Goal: Information Seeking & Learning: Learn about a topic

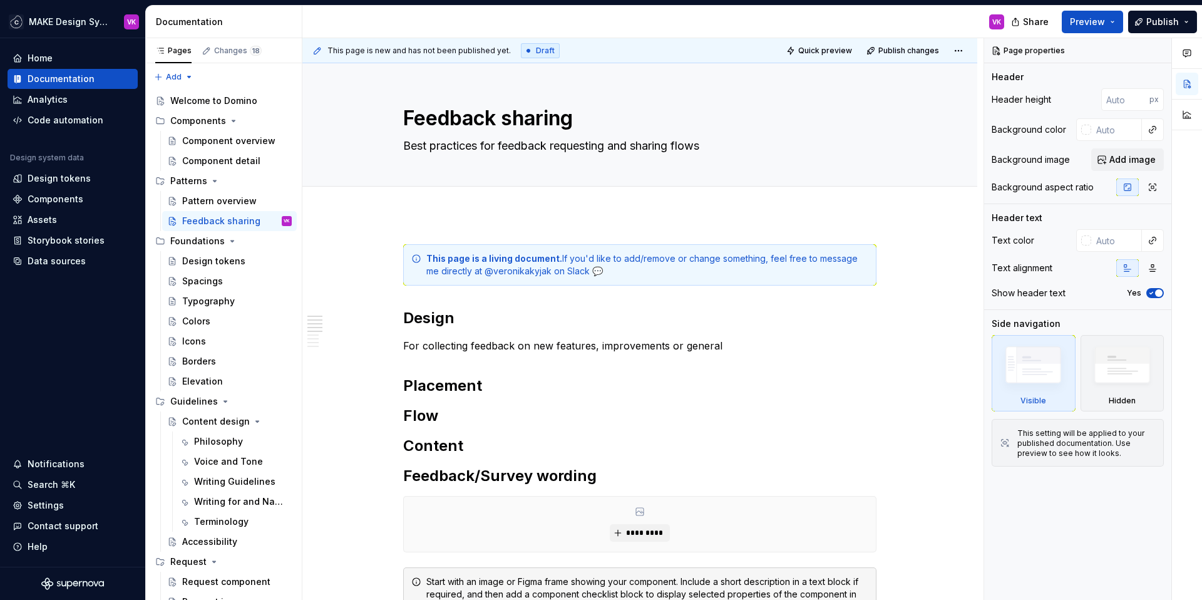
type textarea "*"
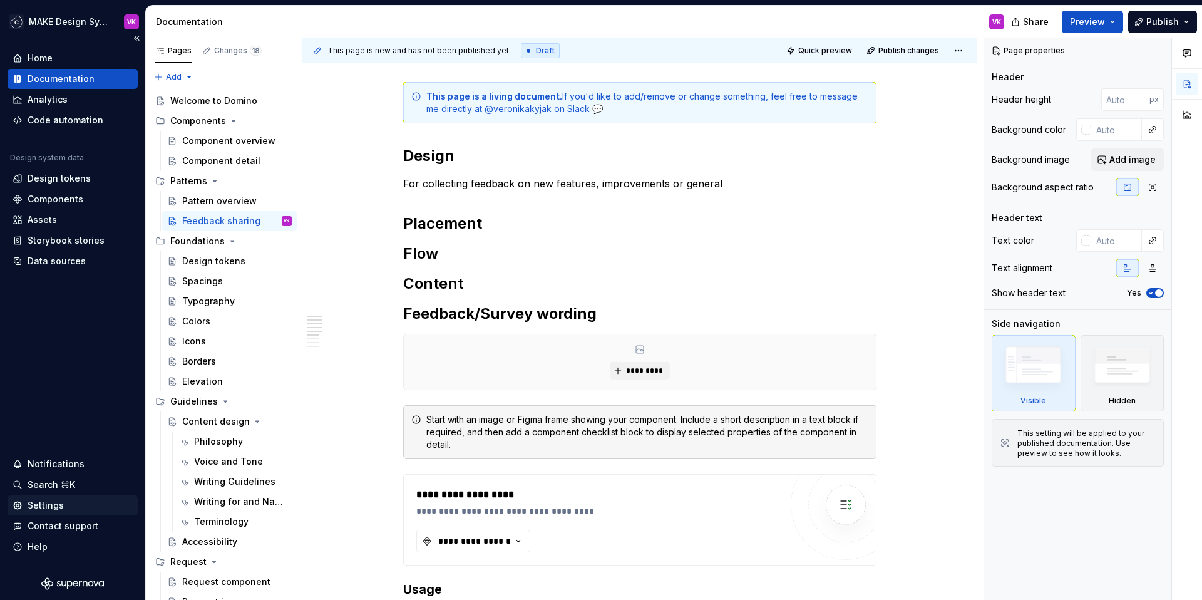
click at [48, 506] on div "Settings" at bounding box center [46, 505] width 36 height 13
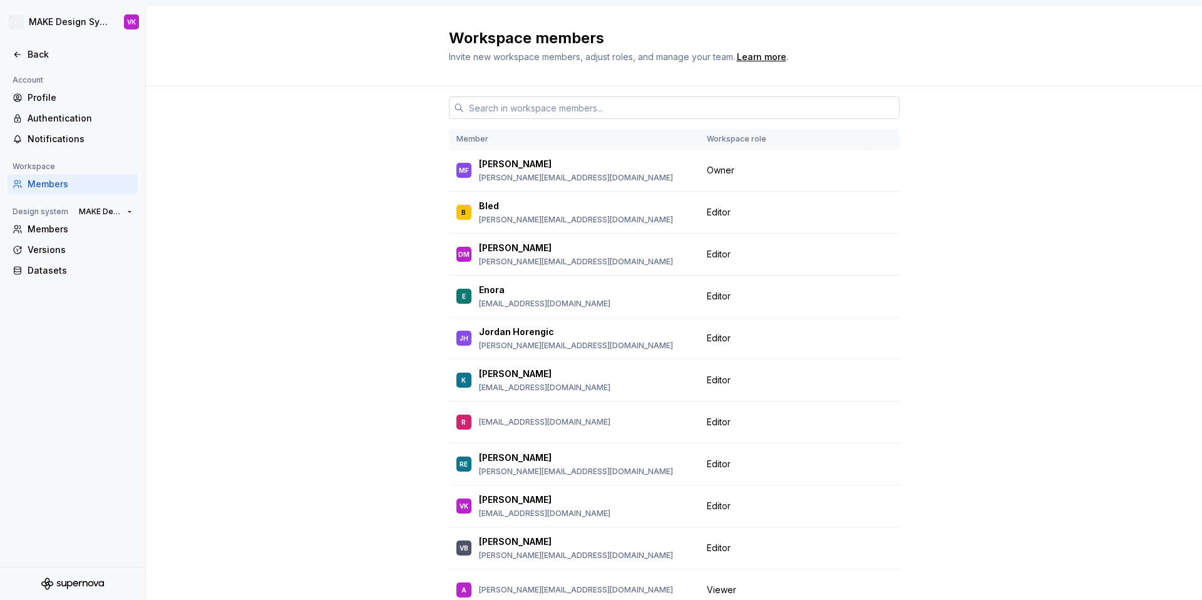
click at [495, 106] on input "text" at bounding box center [682, 107] width 436 height 23
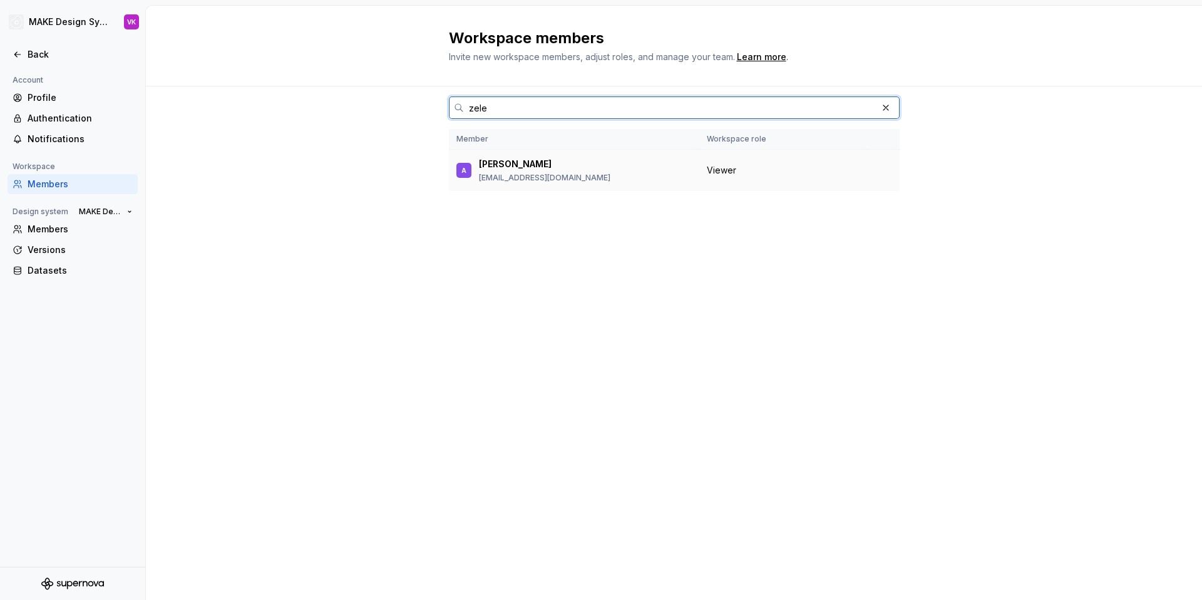
type input "zele"
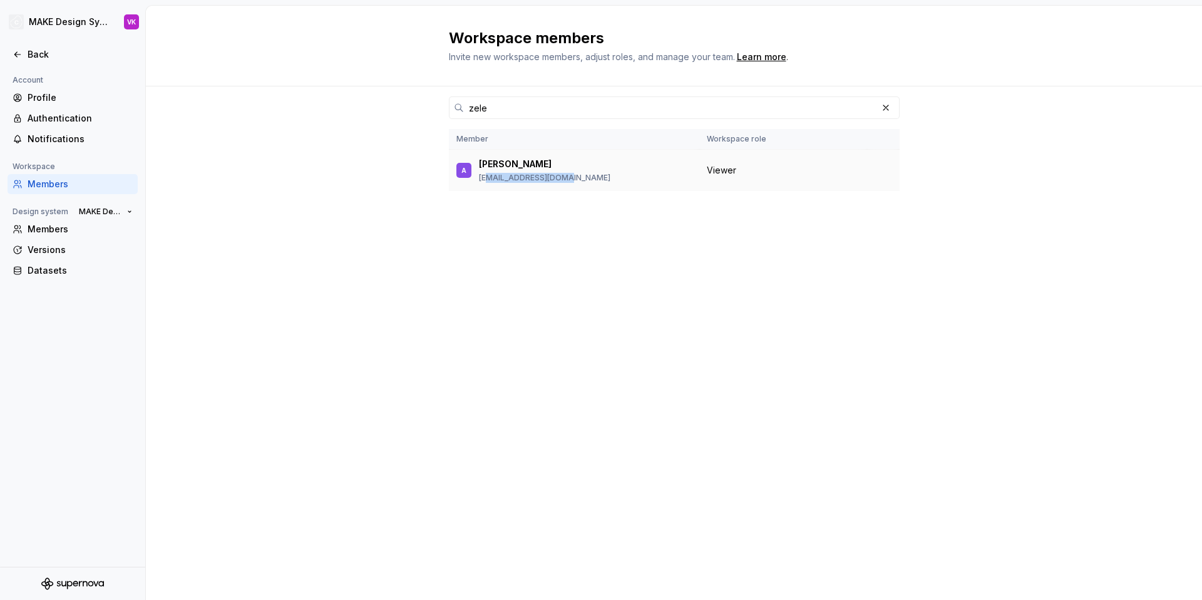
drag, startPoint x: 485, startPoint y: 177, endPoint x: 567, endPoint y: 177, distance: 82.0
click at [566, 177] on p "a.zelenskaia@make.com" at bounding box center [545, 178] width 132 height 10
click at [567, 177] on p "a.zelenskaia@make.com" at bounding box center [545, 178] width 132 height 10
click at [534, 112] on input "zele" at bounding box center [670, 107] width 413 height 23
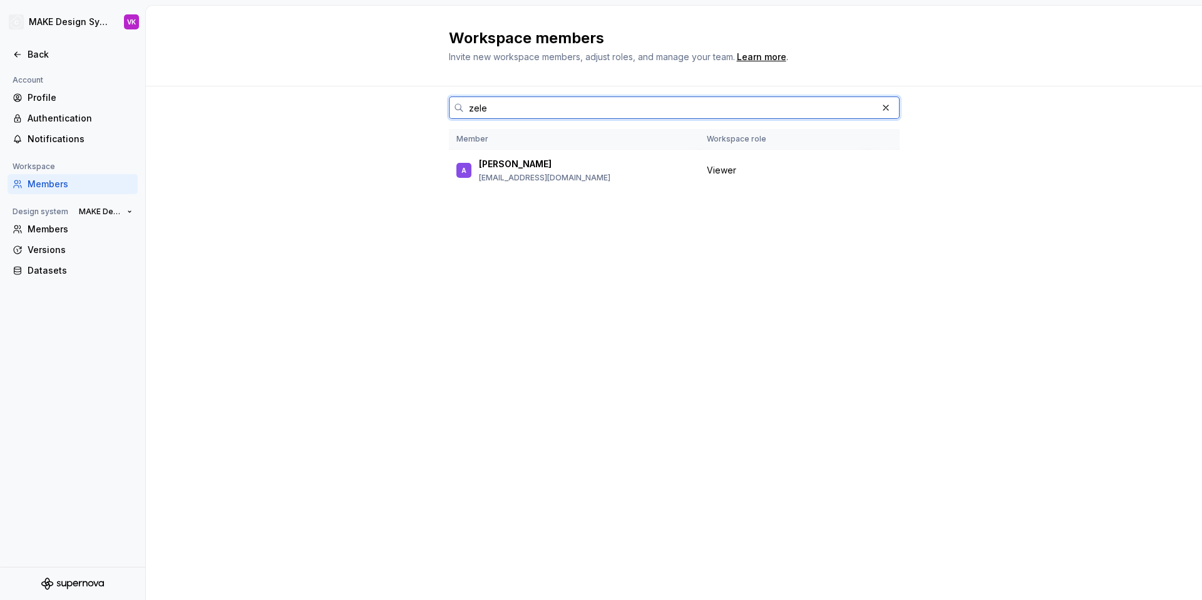
click at [534, 112] on input "zele" at bounding box center [670, 107] width 413 height 23
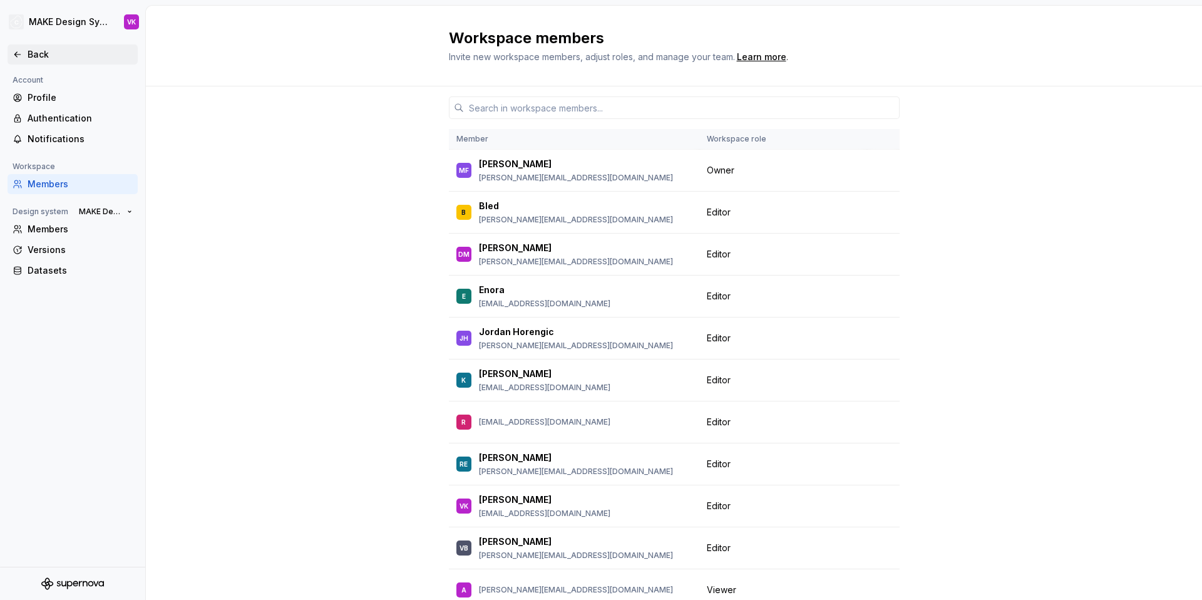
click at [15, 53] on icon at bounding box center [17, 54] width 6 height 5
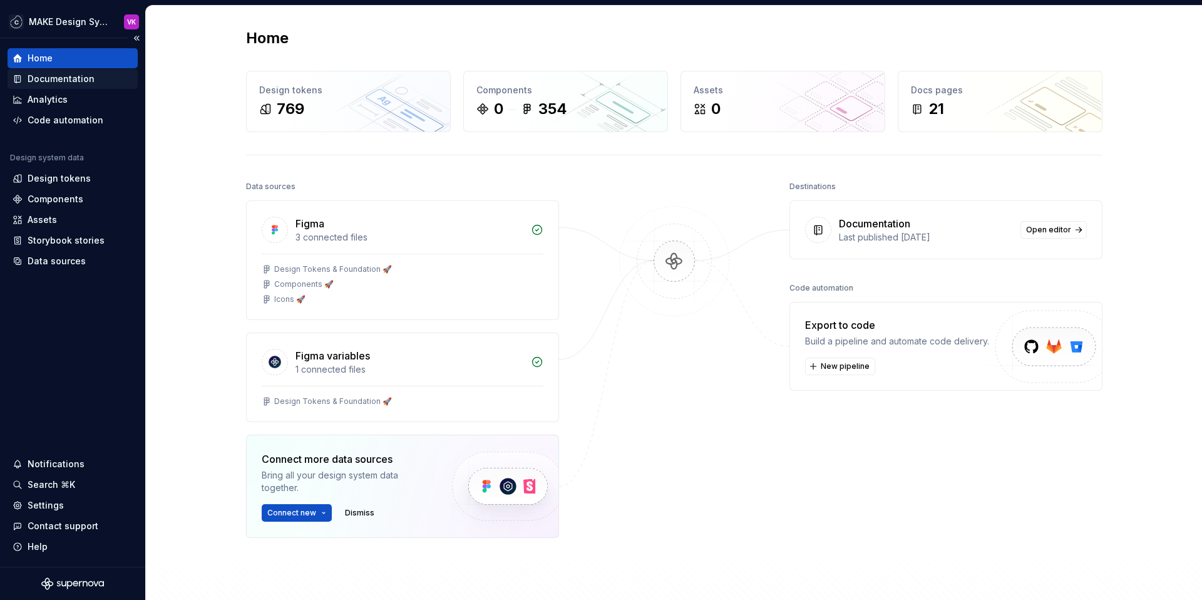
click at [51, 76] on div "Documentation" at bounding box center [61, 79] width 67 height 13
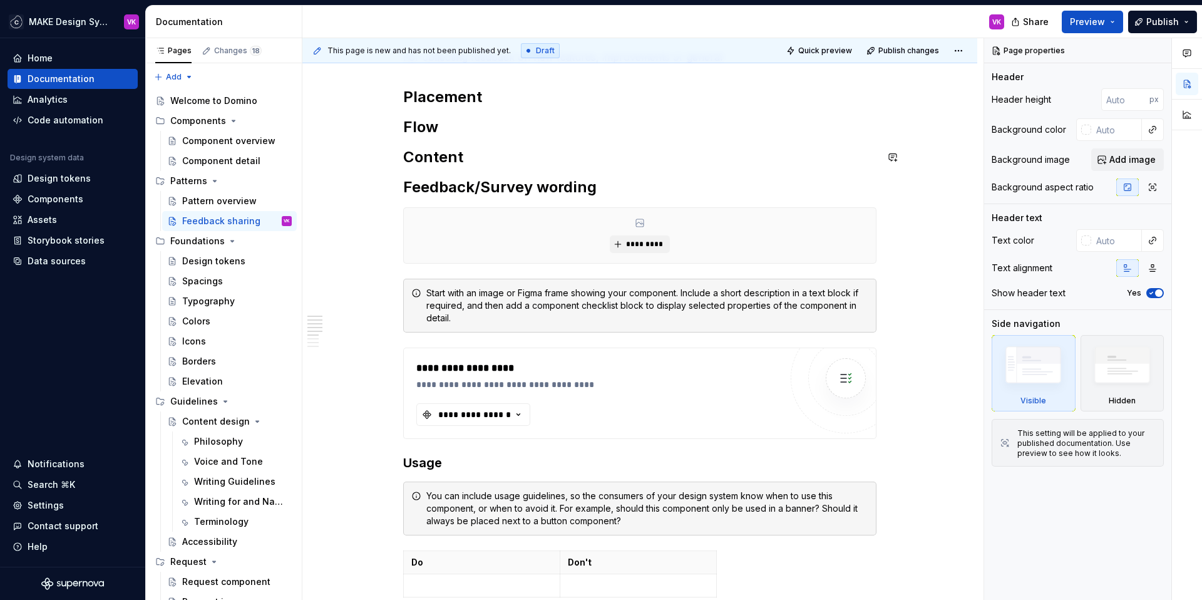
scroll to position [199, 0]
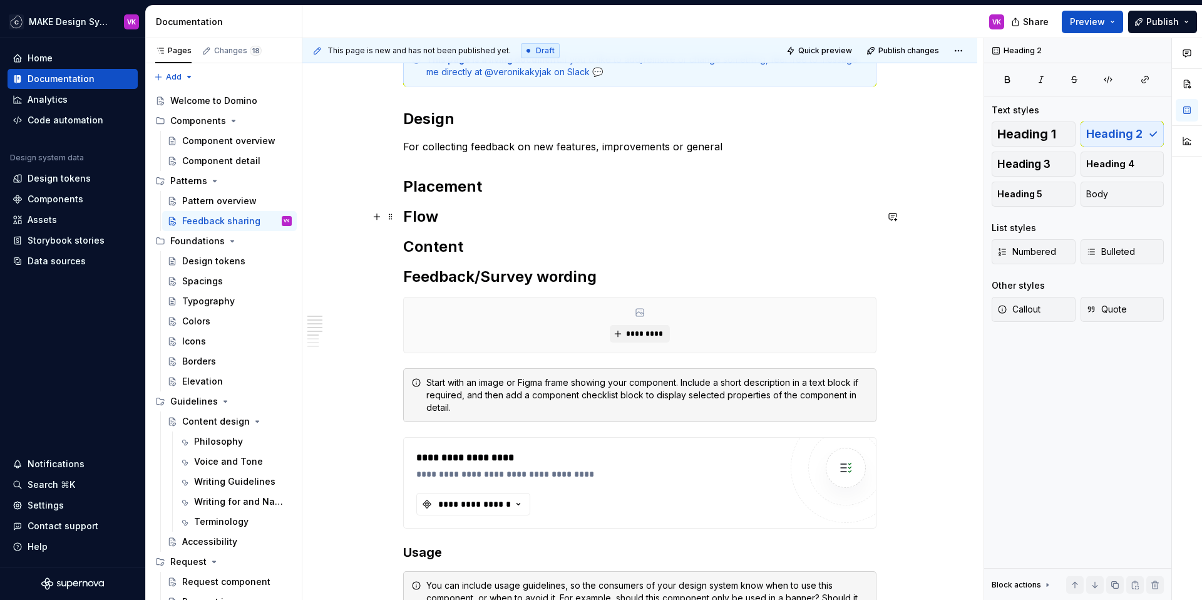
click at [457, 212] on h2 "Flow" at bounding box center [639, 217] width 473 height 20
click at [379, 215] on button "button" at bounding box center [377, 217] width 18 height 18
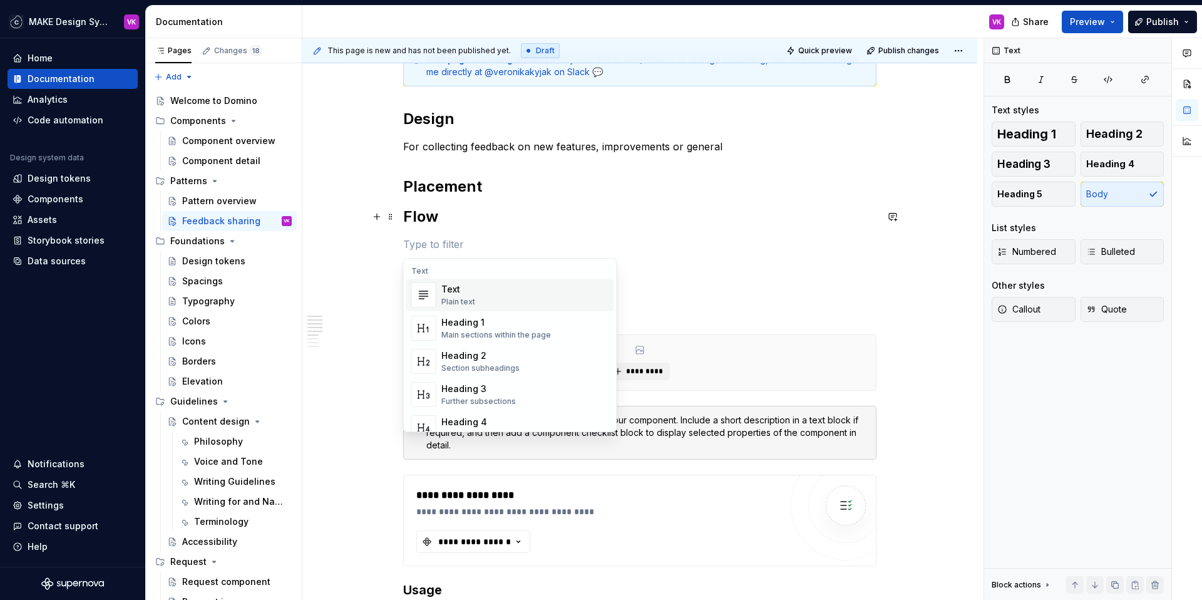
click at [485, 218] on h2 "Flow" at bounding box center [639, 217] width 473 height 20
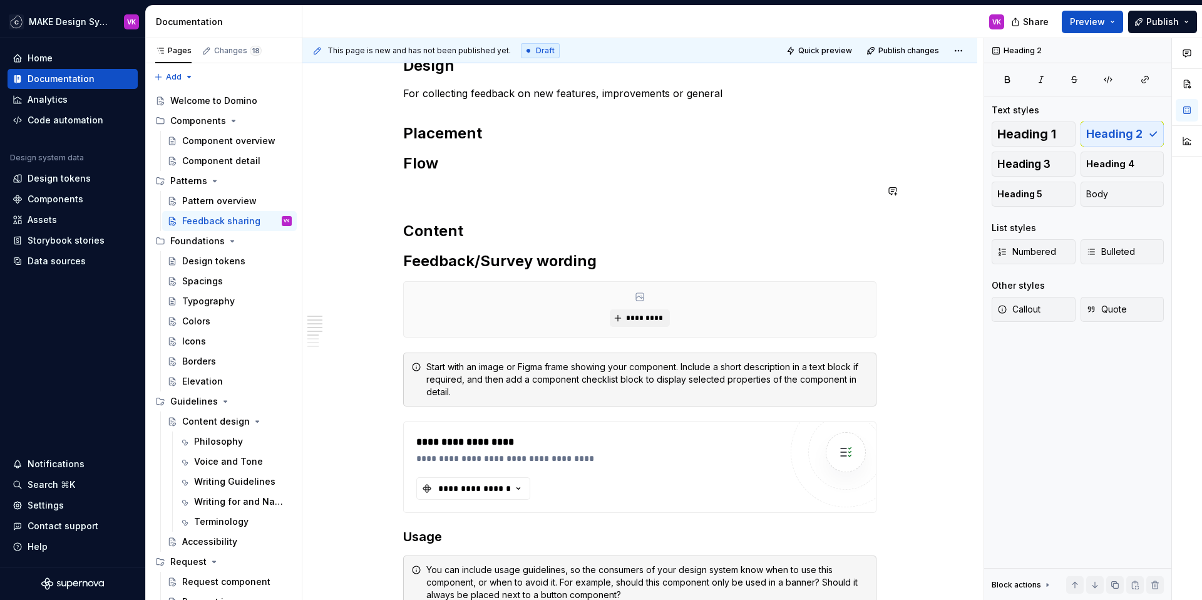
scroll to position [254, 0]
click at [440, 187] on p at bounding box center [639, 189] width 473 height 15
click at [425, 190] on p at bounding box center [639, 189] width 473 height 15
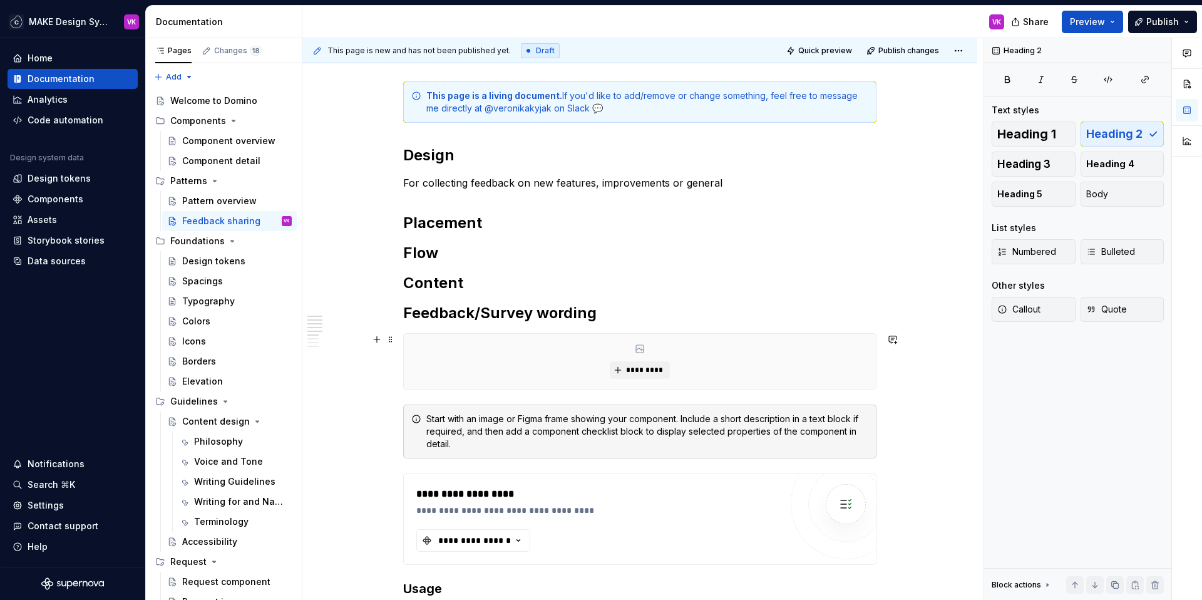
scroll to position [162, 0]
click at [443, 252] on h2 "Flow" at bounding box center [639, 254] width 473 height 20
type textarea "*"
